Goal: Obtain resource: Download file/media

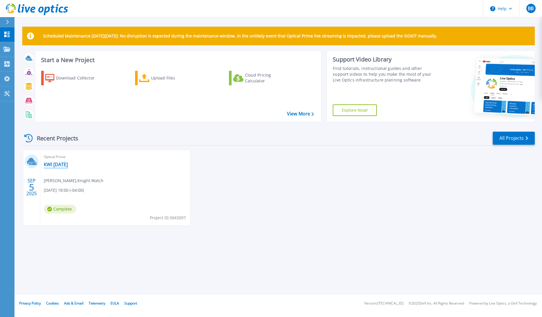
click at [59, 165] on link "KWI [DATE]" at bounding box center [56, 164] width 24 height 6
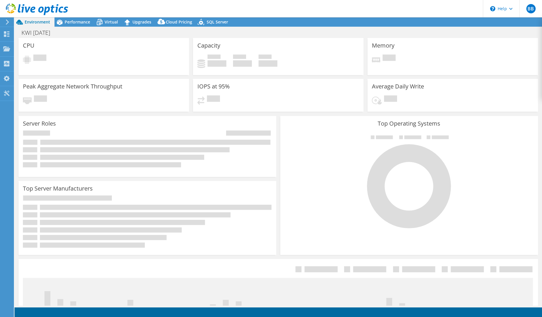
select select "USD"
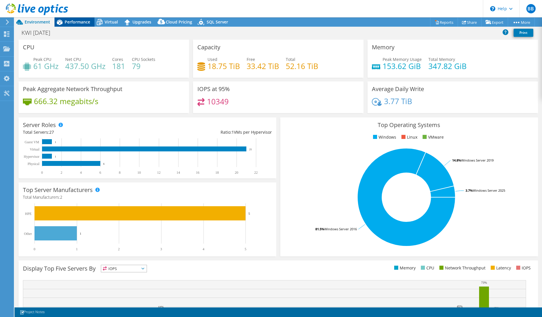
click at [72, 20] on span "Performance" at bounding box center [77, 22] width 25 height 6
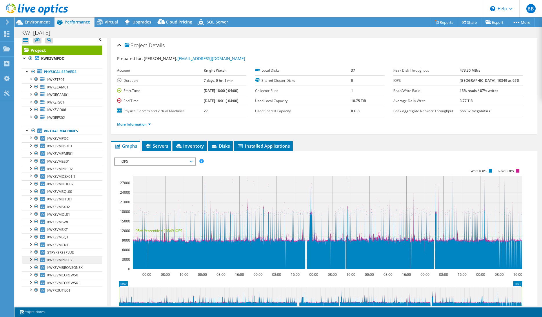
scroll to position [6, 0]
click at [162, 146] on span "Servers" at bounding box center [156, 146] width 23 height 6
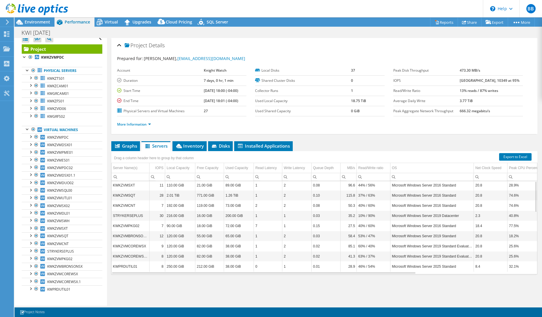
scroll to position [0, 0]
click at [190, 147] on span "Inventory" at bounding box center [189, 146] width 28 height 6
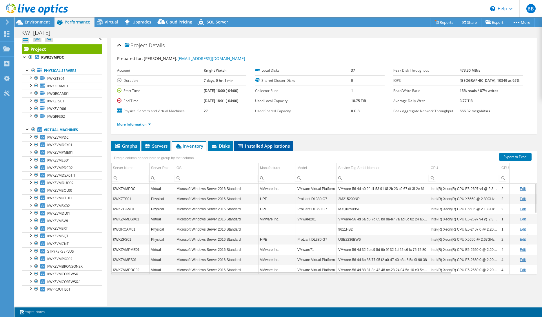
click at [266, 149] on li "Installed Applications" at bounding box center [263, 146] width 59 height 10
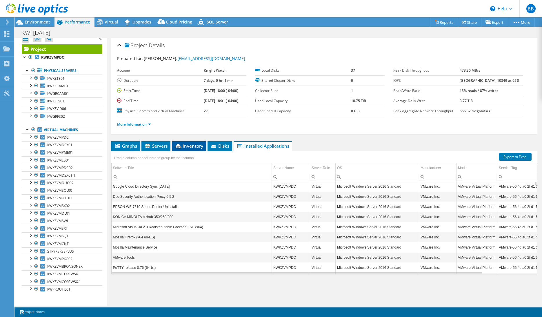
click at [191, 144] on span "Inventory" at bounding box center [189, 146] width 28 height 6
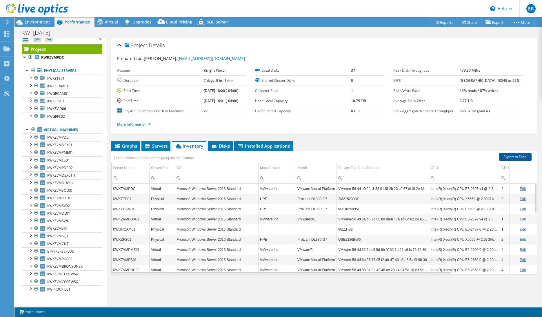
click at [506, 157] on link "Export to Excel" at bounding box center [515, 157] width 32 height 8
click at [104, 22] on icon at bounding box center [99, 22] width 10 height 10
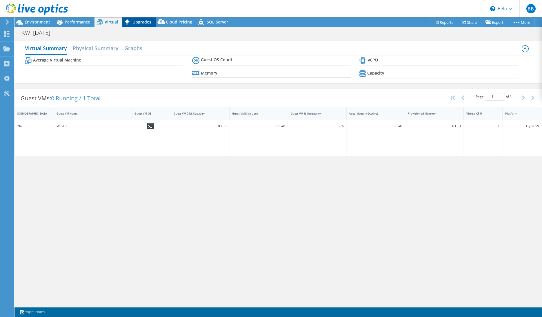
click at [139, 24] on span "Upgrades" at bounding box center [141, 22] width 19 height 6
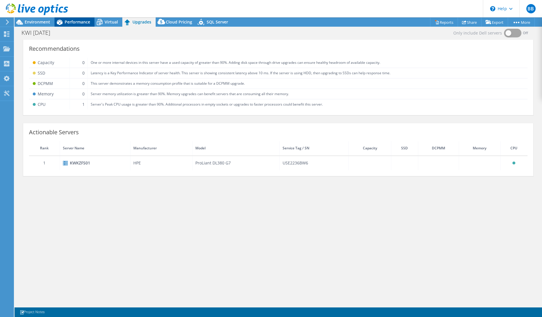
click at [75, 22] on span "Performance" at bounding box center [77, 22] width 25 height 6
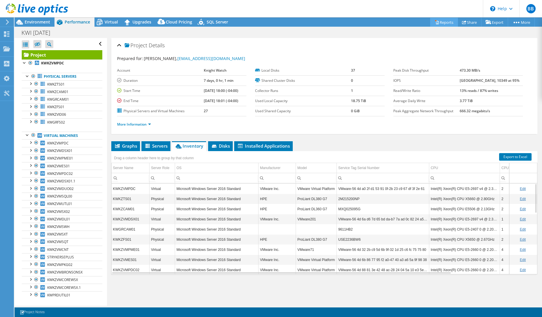
click at [438, 21] on link "Reports" at bounding box center [444, 22] width 28 height 9
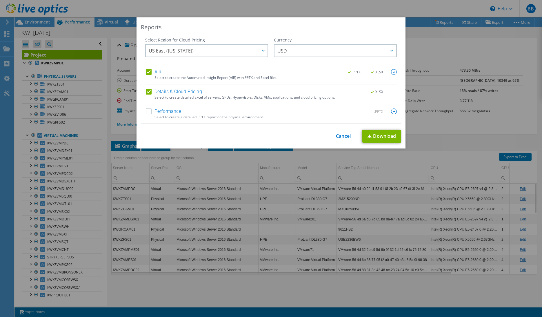
click at [147, 112] on label "Performance" at bounding box center [163, 111] width 35 height 6
click at [0, 0] on input "Performance" at bounding box center [0, 0] width 0 height 0
click at [147, 92] on label "Details & Cloud Pricing" at bounding box center [174, 92] width 56 height 6
click at [0, 0] on input "Details & Cloud Pricing" at bounding box center [0, 0] width 0 height 0
click at [260, 54] on div at bounding box center [262, 51] width 9 height 12
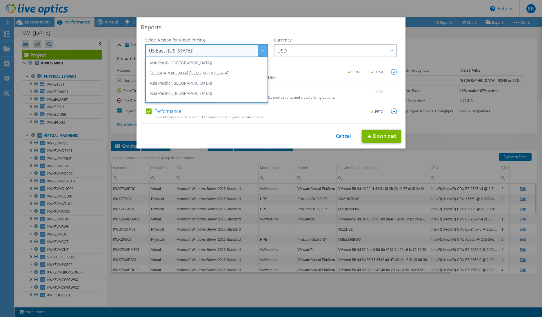
scroll to position [78, 0]
click at [170, 86] on li "US East ([US_STATE])" at bounding box center [207, 86] width 120 height 10
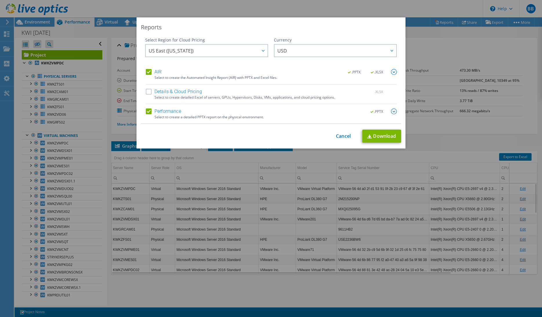
click at [148, 92] on label "Details & Cloud Pricing" at bounding box center [174, 92] width 56 height 6
click at [0, 0] on input "Details & Cloud Pricing" at bounding box center [0, 0] width 0 height 0
click at [393, 72] on img at bounding box center [394, 72] width 6 height 6
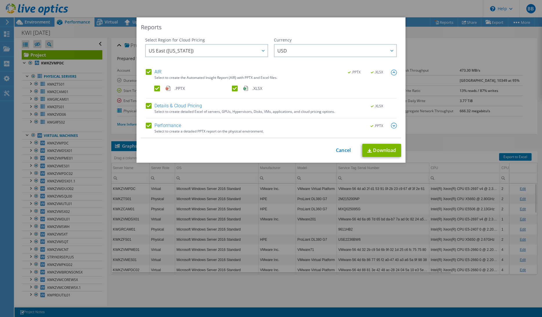
click at [391, 126] on img at bounding box center [394, 126] width 6 height 6
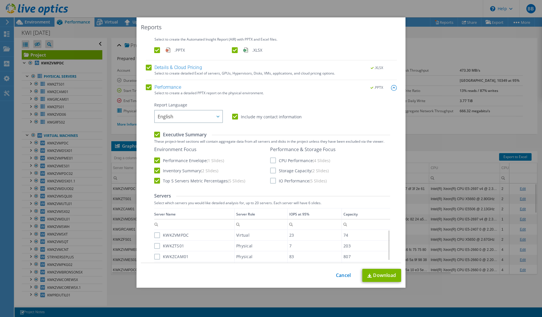
scroll to position [48, 0]
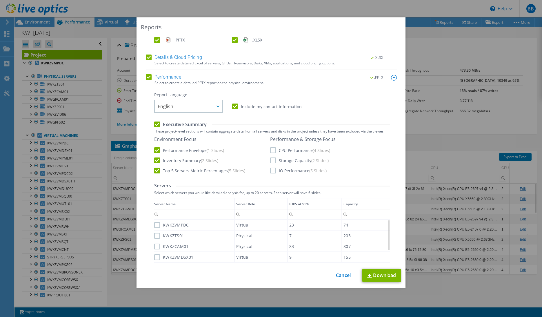
click at [232, 107] on label "Include my contact information" at bounding box center [267, 106] width 70 height 6
click at [0, 0] on input "Include my contact information" at bounding box center [0, 0] width 0 height 0
click at [270, 151] on label "CPU Performance (4 Slides)" at bounding box center [300, 150] width 60 height 6
click at [0, 0] on input "CPU Performance (4 Slides)" at bounding box center [0, 0] width 0 height 0
click at [271, 158] on label "Storage Capacity (2 Slides)" at bounding box center [299, 160] width 59 height 6
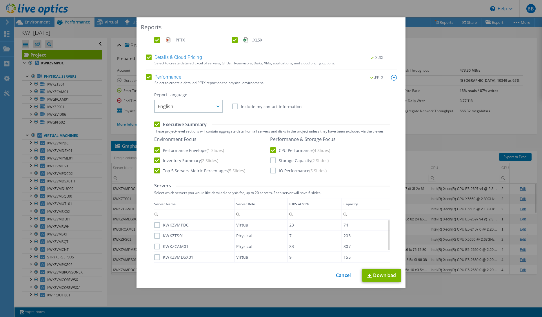
click at [0, 0] on input "Storage Capacity (2 Slides)" at bounding box center [0, 0] width 0 height 0
click at [271, 168] on label "IO Performance (5 Slides)" at bounding box center [298, 170] width 56 height 6
click at [0, 0] on input "IO Performance (5 Slides)" at bounding box center [0, 0] width 0 height 0
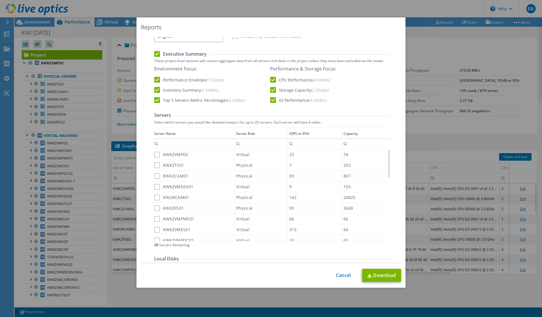
scroll to position [106, 0]
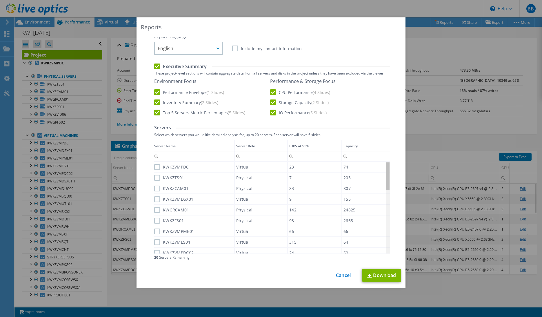
drag, startPoint x: 386, startPoint y: 171, endPoint x: 385, endPoint y: 160, distance: 11.1
click at [385, 158] on body "BB End User [PERSON_NAME] [EMAIL_ADDRESS][DOMAIN_NAME] Knight Watch My Profile …" at bounding box center [271, 158] width 542 height 317
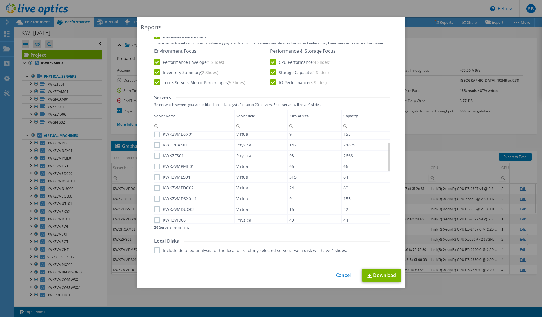
scroll to position [154, 0]
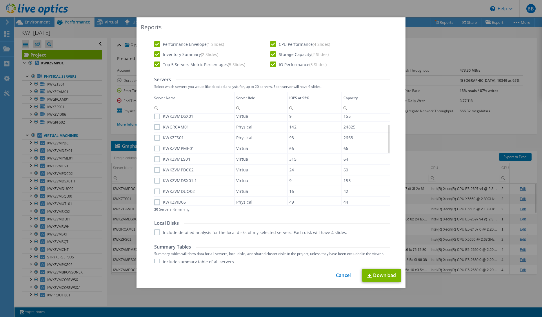
click at [154, 202] on label "KWKZVID06" at bounding box center [170, 202] width 32 height 6
click at [0, 0] on input "KWKZVID06" at bounding box center [0, 0] width 0 height 0
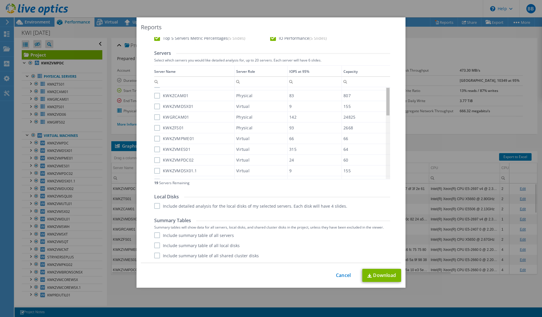
scroll to position [0, 0]
drag, startPoint x: 385, startPoint y: 154, endPoint x: 383, endPoint y: 93, distance: 61.4
click at [383, 93] on body "BB End User [PERSON_NAME] [EMAIL_ADDRESS][DOMAIN_NAME] Knight Watch My Profile …" at bounding box center [271, 158] width 542 height 317
click at [154, 92] on label "KWKZVMPDC" at bounding box center [171, 93] width 35 height 6
click at [0, 0] on input "KWKZVMPDC" at bounding box center [0, 0] width 0 height 0
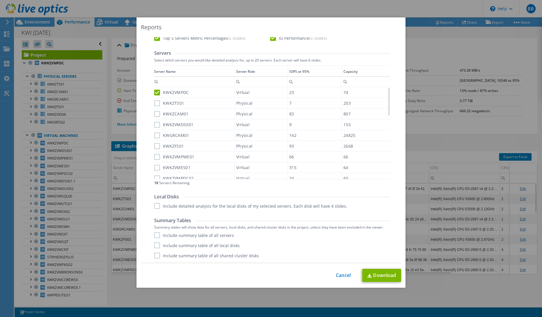
click at [155, 101] on label "KWKZTS01" at bounding box center [169, 103] width 30 height 6
click at [0, 0] on input "KWKZTS01" at bounding box center [0, 0] width 0 height 0
click at [154, 125] on label "KWKZVMDSX01" at bounding box center [173, 125] width 39 height 6
click at [0, 0] on input "KWKZVMDSX01" at bounding box center [0, 0] width 0 height 0
click at [154, 145] on label "KWKZFS01" at bounding box center [169, 146] width 30 height 6
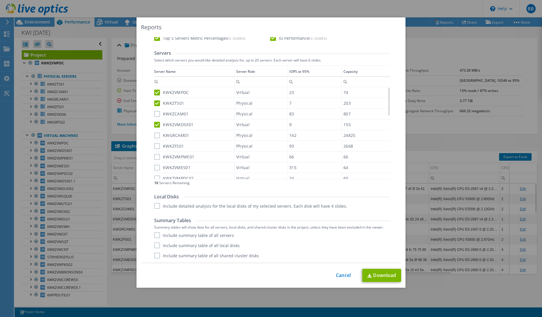
click at [0, 0] on input "KWKZFS01" at bounding box center [0, 0] width 0 height 0
click at [155, 123] on label "KWKZVMPME01" at bounding box center [174, 122] width 40 height 6
click at [0, 0] on input "KWKZVMPME01" at bounding box center [0, 0] width 0 height 0
click at [155, 132] on label "KWKZVMES01" at bounding box center [172, 133] width 36 height 6
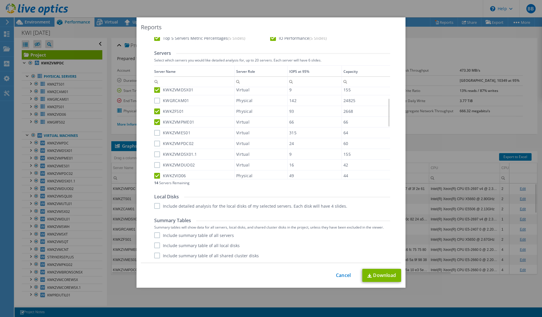
click at [0, 0] on input "KWKZVMES01" at bounding box center [0, 0] width 0 height 0
click at [156, 143] on label "KWKZVMPDC02" at bounding box center [173, 143] width 39 height 6
click at [0, 0] on input "KWKZVMPDC02" at bounding box center [0, 0] width 0 height 0
click at [156, 154] on label "KWKZVMDSX01.1" at bounding box center [175, 154] width 43 height 6
click at [0, 0] on input "KWKZVMDSX01.1" at bounding box center [0, 0] width 0 height 0
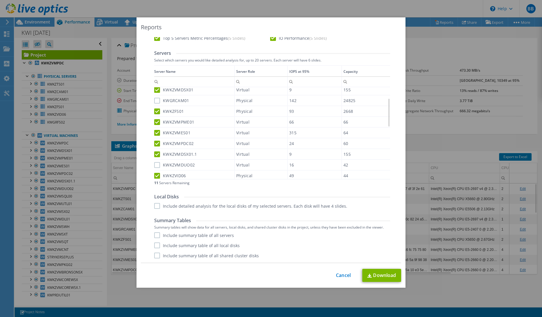
click at [156, 164] on label "KWKZVMDUO02" at bounding box center [174, 165] width 41 height 6
click at [0, 0] on input "KWKZVMDUO02" at bounding box center [0, 0] width 0 height 0
click at [156, 151] on label "KWKZVMSQL00" at bounding box center [173, 152] width 39 height 6
click at [0, 0] on input "KWKZVMSQL00" at bounding box center [0, 0] width 0 height 0
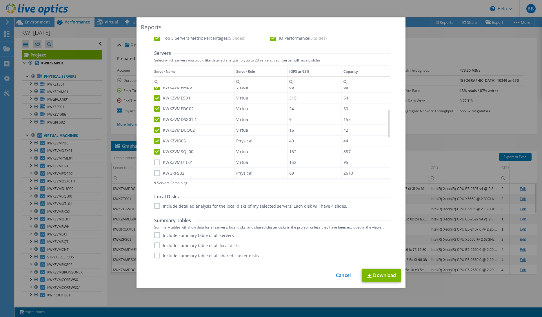
click at [155, 162] on label "KWKZVMUTL01" at bounding box center [173, 162] width 39 height 6
click at [0, 0] on input "KWKZVMUTL01" at bounding box center [0, 0] width 0 height 0
click at [155, 173] on label "KWGRFS02" at bounding box center [169, 173] width 30 height 6
click at [0, 0] on input "KWGRFS02" at bounding box center [0, 0] width 0 height 0
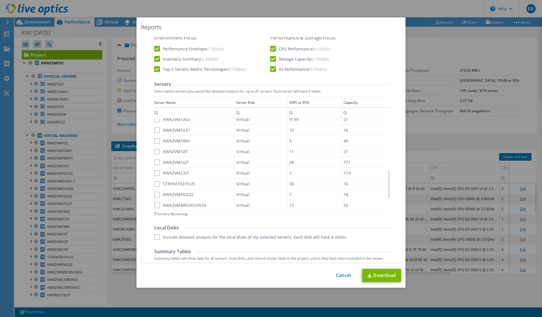
scroll to position [132, 0]
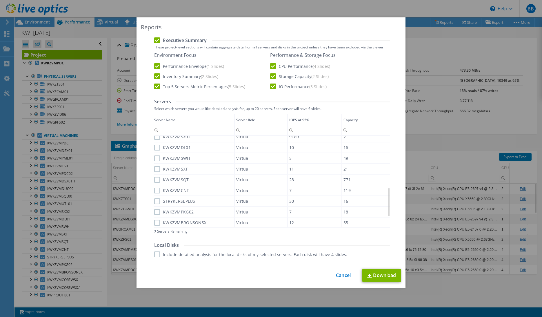
click at [156, 139] on label "KWKZVMSX02" at bounding box center [172, 137] width 36 height 6
click at [0, 0] on input "KWKZVMSX02" at bounding box center [0, 0] width 0 height 0
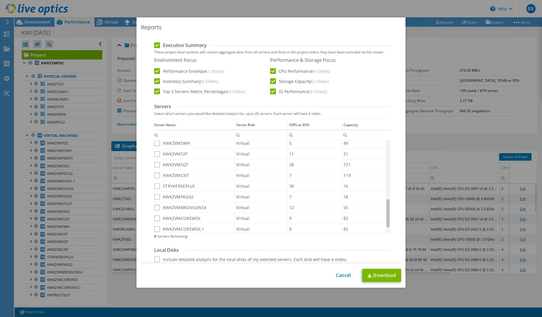
scroll to position [186, 0]
drag, startPoint x: 386, startPoint y: 201, endPoint x: 392, endPoint y: 201, distance: 5.5
click at [392, 201] on body "BB End User [PERSON_NAME] [EMAIL_ADDRESS][DOMAIN_NAME] Knight Watch My Profile …" at bounding box center [271, 158] width 542 height 317
click at [155, 162] on label "KWKZVMSQT" at bounding box center [171, 164] width 35 height 6
click at [0, 0] on input "KWKZVMSQT" at bounding box center [0, 0] width 0 height 0
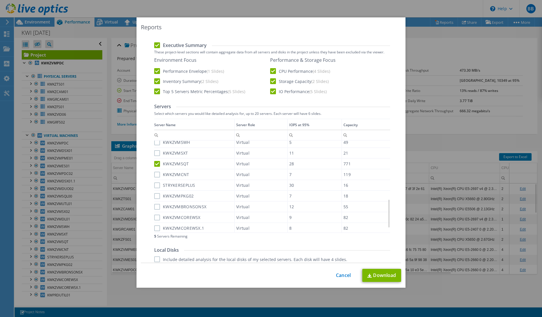
click at [156, 183] on label "STRYKERSEPLUS" at bounding box center [174, 185] width 41 height 6
click at [0, 0] on input "STRYKERSEPLUS" at bounding box center [0, 0] width 0 height 0
click at [155, 205] on label "KWKZVMBRONSONSX" at bounding box center [180, 207] width 52 height 6
click at [0, 0] on input "KWKZVMBRONSONSX" at bounding box center [0, 0] width 0 height 0
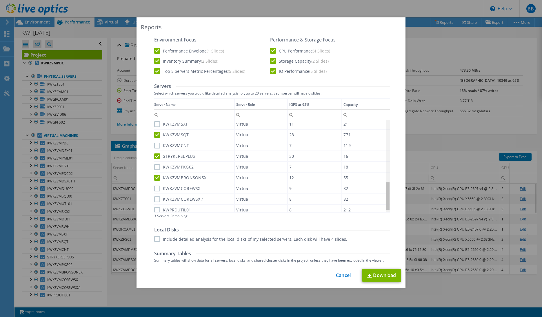
scroll to position [200, 0]
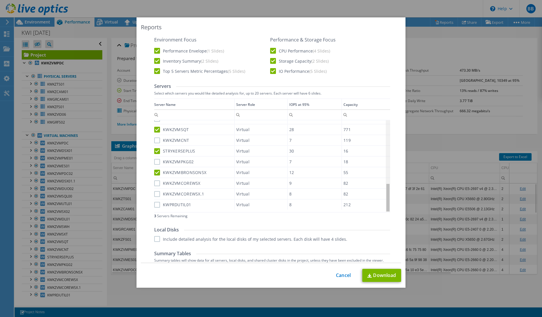
drag, startPoint x: 386, startPoint y: 194, endPoint x: 388, endPoint y: 209, distance: 14.9
click at [388, 209] on body "BB End User [PERSON_NAME] [EMAIL_ADDRESS][DOMAIN_NAME] Knight Watch My Profile …" at bounding box center [271, 158] width 542 height 317
click at [154, 162] on label "KWKZVMPKG02" at bounding box center [173, 162] width 39 height 6
click at [0, 0] on input "KWKZVMPKG02" at bounding box center [0, 0] width 0 height 0
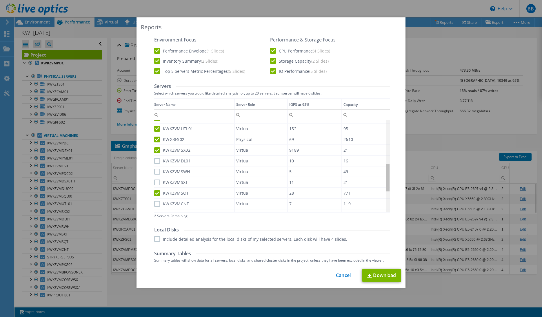
drag, startPoint x: 386, startPoint y: 196, endPoint x: 379, endPoint y: 171, distance: 24.9
click at [379, 171] on body "BB End User [PERSON_NAME] [EMAIL_ADDRESS][DOMAIN_NAME] Knight Watch My Profile …" at bounding box center [271, 158] width 542 height 317
click at [154, 181] on label "KWKZVMSXT" at bounding box center [171, 182] width 34 height 6
click at [0, 0] on input "KWKZVMSXT" at bounding box center [0, 0] width 0 height 0
click at [155, 160] on label "KWKZVMDL01" at bounding box center [172, 161] width 36 height 6
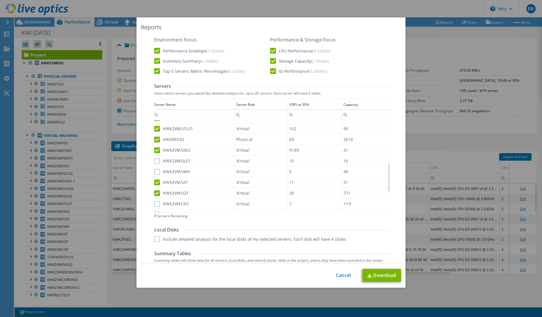
click at [0, 0] on input "KWKZVMDL01" at bounding box center [0, 0] width 0 height 0
drag, startPoint x: 385, startPoint y: 180, endPoint x: 392, endPoint y: 213, distance: 34.5
click at [392, 213] on body "BB End User [PERSON_NAME] [EMAIL_ADDRESS][DOMAIN_NAME] Knight Watch My Profile …" at bounding box center [271, 158] width 542 height 317
drag, startPoint x: 386, startPoint y: 193, endPoint x: 383, endPoint y: 198, distance: 6.3
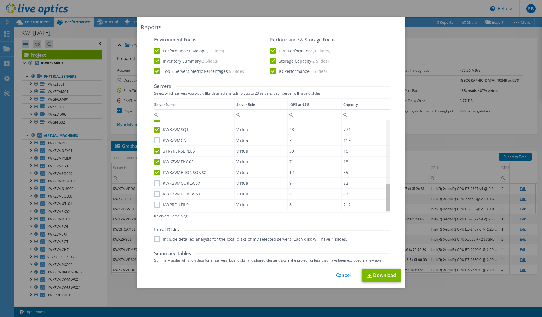
click at [383, 198] on body "BB End User [PERSON_NAME] [EMAIL_ADDRESS][DOMAIN_NAME] Knight Watch My Profile …" at bounding box center [271, 158] width 542 height 317
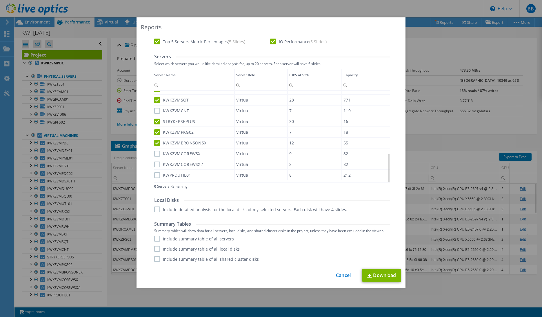
scroll to position [181, 0]
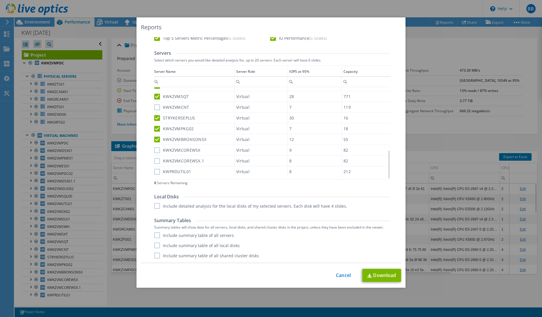
click at [155, 205] on label "Include detailed analysis for the local disks of my selected servers. Each disk…" at bounding box center [250, 206] width 193 height 6
click at [0, 0] on input "Include detailed analysis for the local disks of my selected servers. Each disk…" at bounding box center [0, 0] width 0 height 0
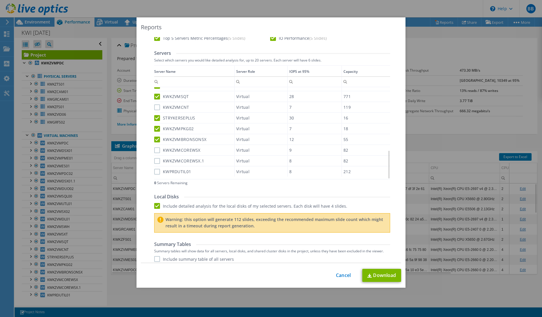
click at [157, 204] on label "Include detailed analysis for the local disks of my selected servers. Each disk…" at bounding box center [250, 206] width 193 height 6
click at [0, 0] on input "Include detailed analysis for the local disks of my selected servers. Each disk…" at bounding box center [0, 0] width 0 height 0
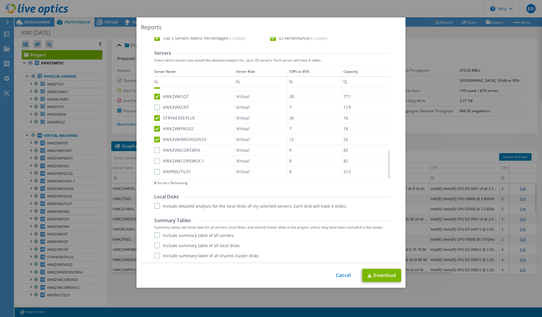
click at [154, 236] on label "Include summary table of all servers" at bounding box center [194, 235] width 80 height 6
click at [0, 0] on input "Include summary table of all servers" at bounding box center [0, 0] width 0 height 0
click at [155, 246] on label "Include summary table of all local disks" at bounding box center [196, 245] width 85 height 6
click at [0, 0] on input "Include summary table of all local disks" at bounding box center [0, 0] width 0 height 0
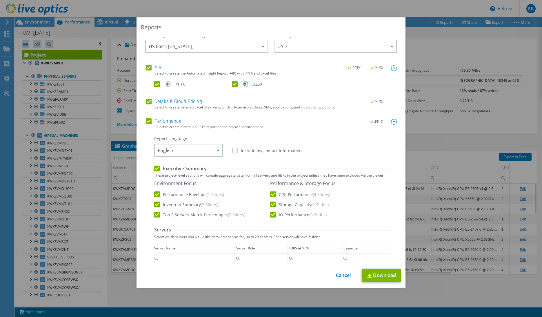
scroll to position [0, 0]
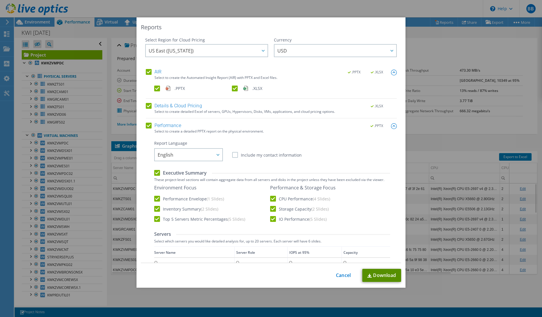
click at [388, 274] on link "Download" at bounding box center [381, 275] width 39 height 13
